Goal: Navigation & Orientation: Understand site structure

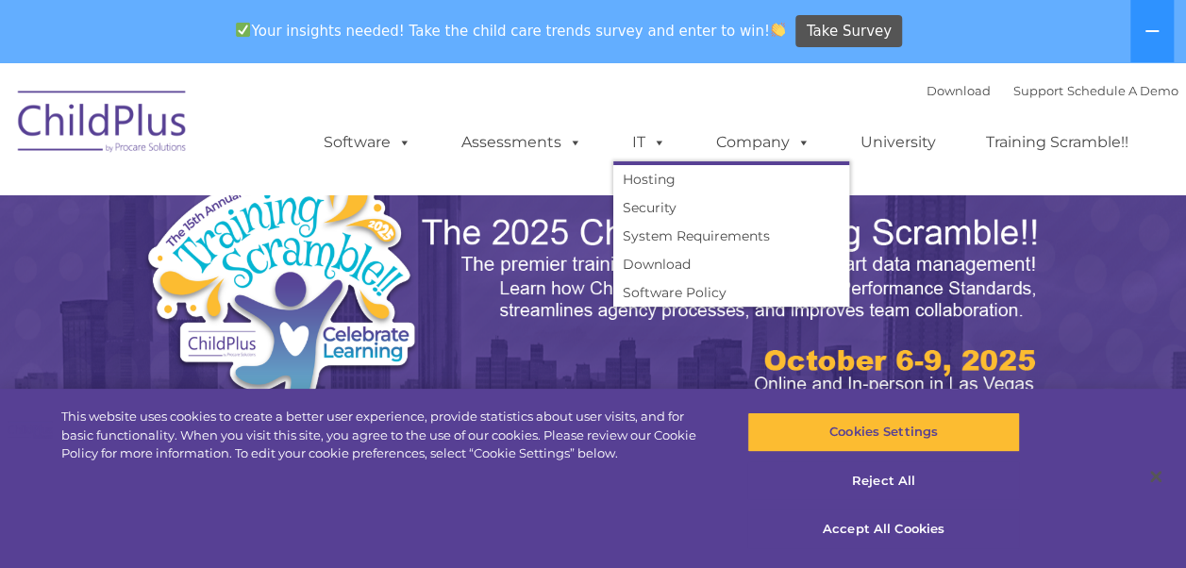
select select "MEDIUM"
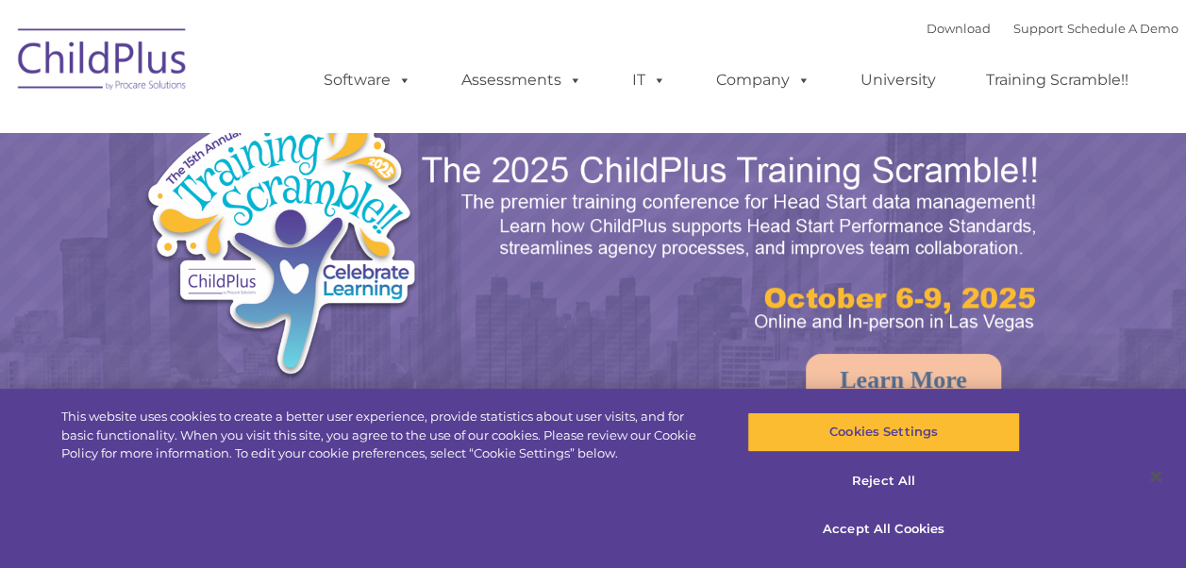
select select "MEDIUM"
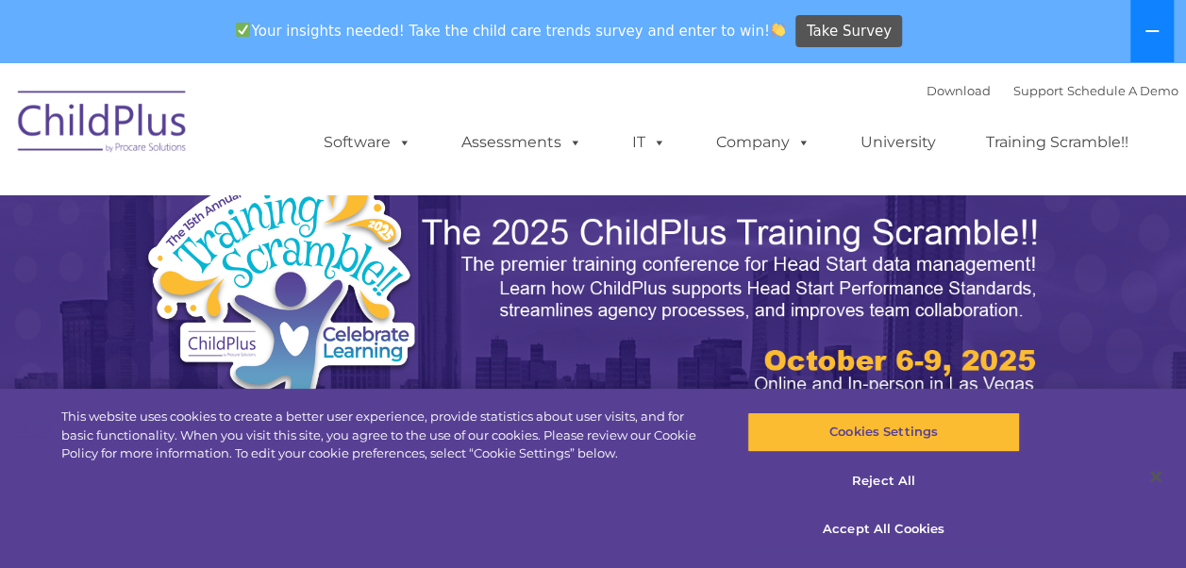
click at [1139, 21] on button at bounding box center [1151, 31] width 43 height 62
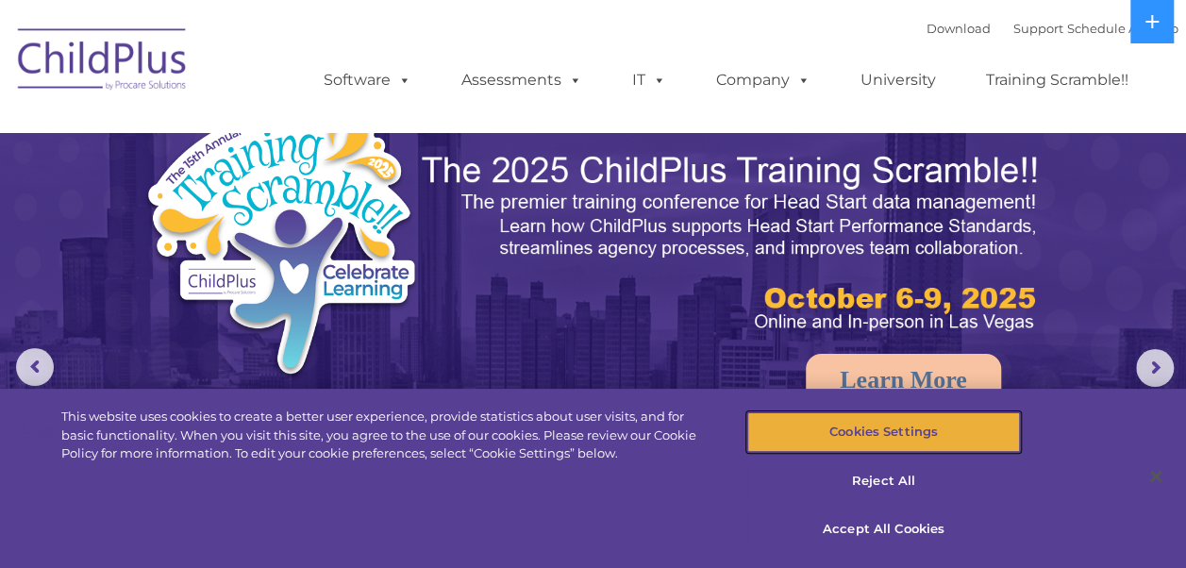
click at [906, 426] on button "Cookies Settings" at bounding box center [883, 432] width 273 height 40
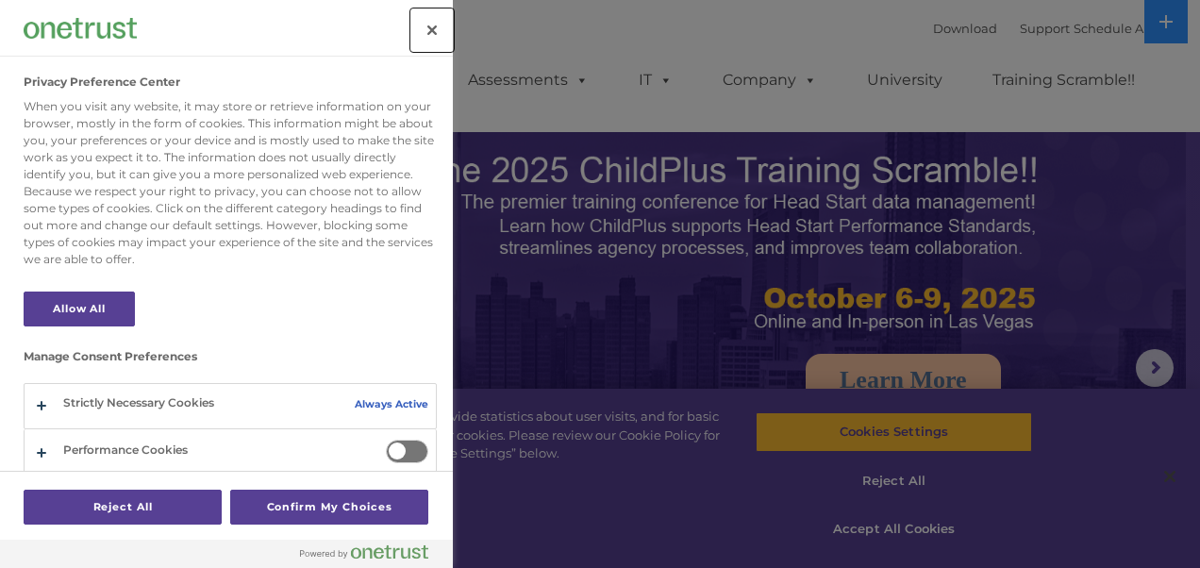
click at [418, 40] on button "Close" at bounding box center [432, 30] width 42 height 42
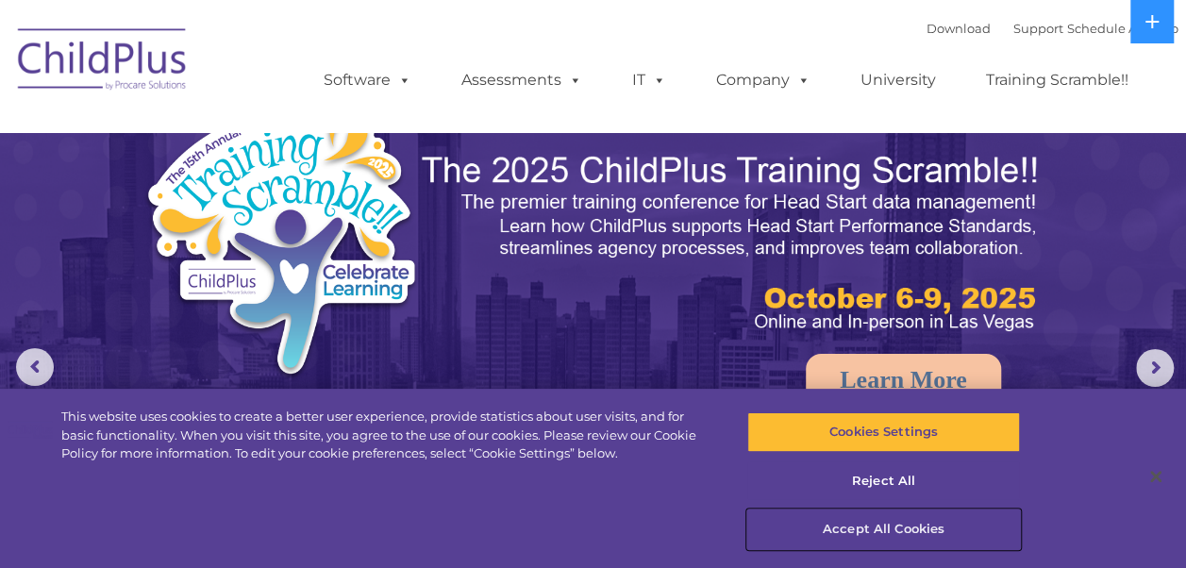
click at [894, 526] on button "Accept All Cookies" at bounding box center [883, 529] width 273 height 40
